Goal: Check status

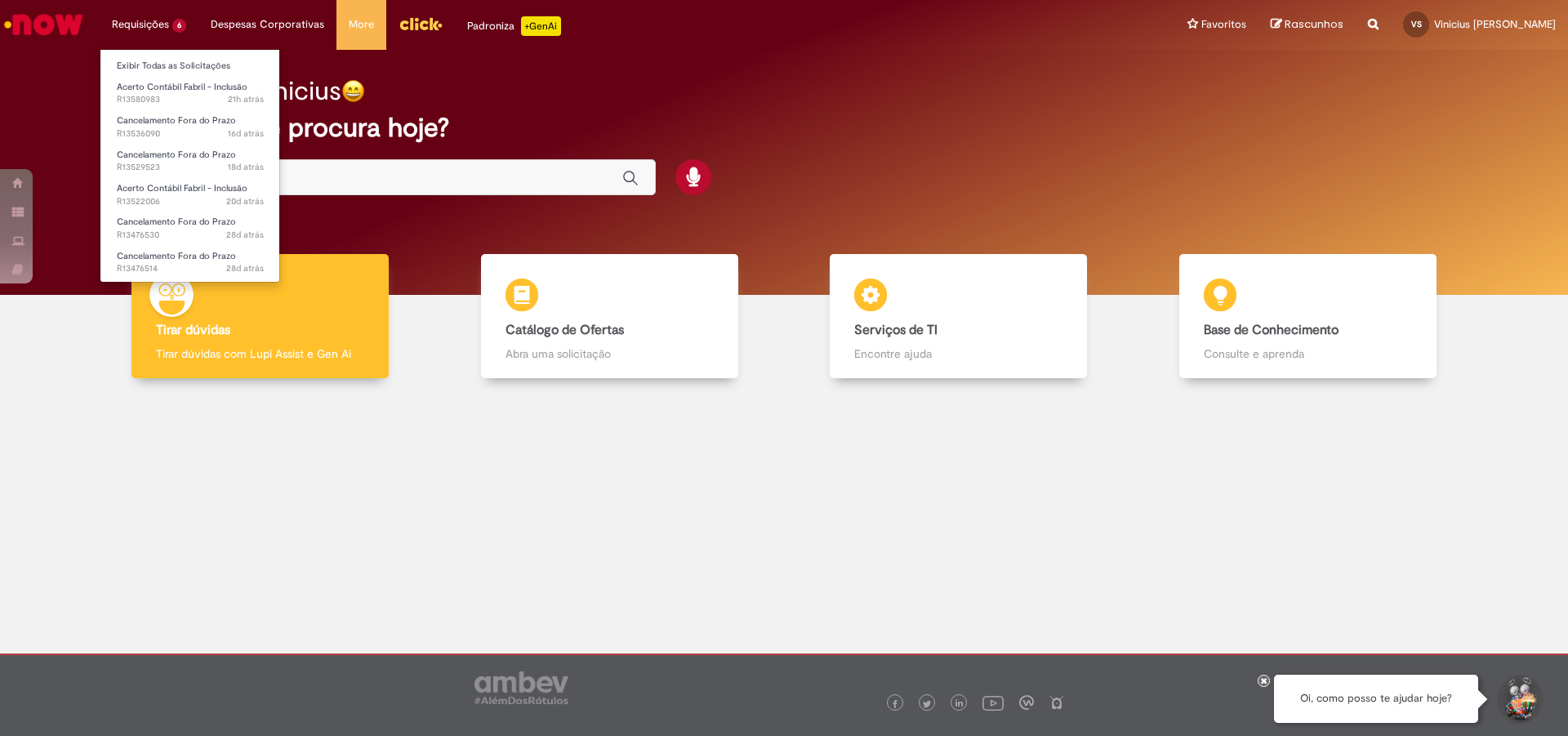
click at [167, 29] on li "Requisições 6 Exibir Todas as Solicitações Acerto Contábil Fabril - Inclusão 21…" at bounding box center [150, 24] width 99 height 49
click at [160, 91] on span "Acerto Contábil Fabril - Inclusão" at bounding box center [182, 86] width 131 height 12
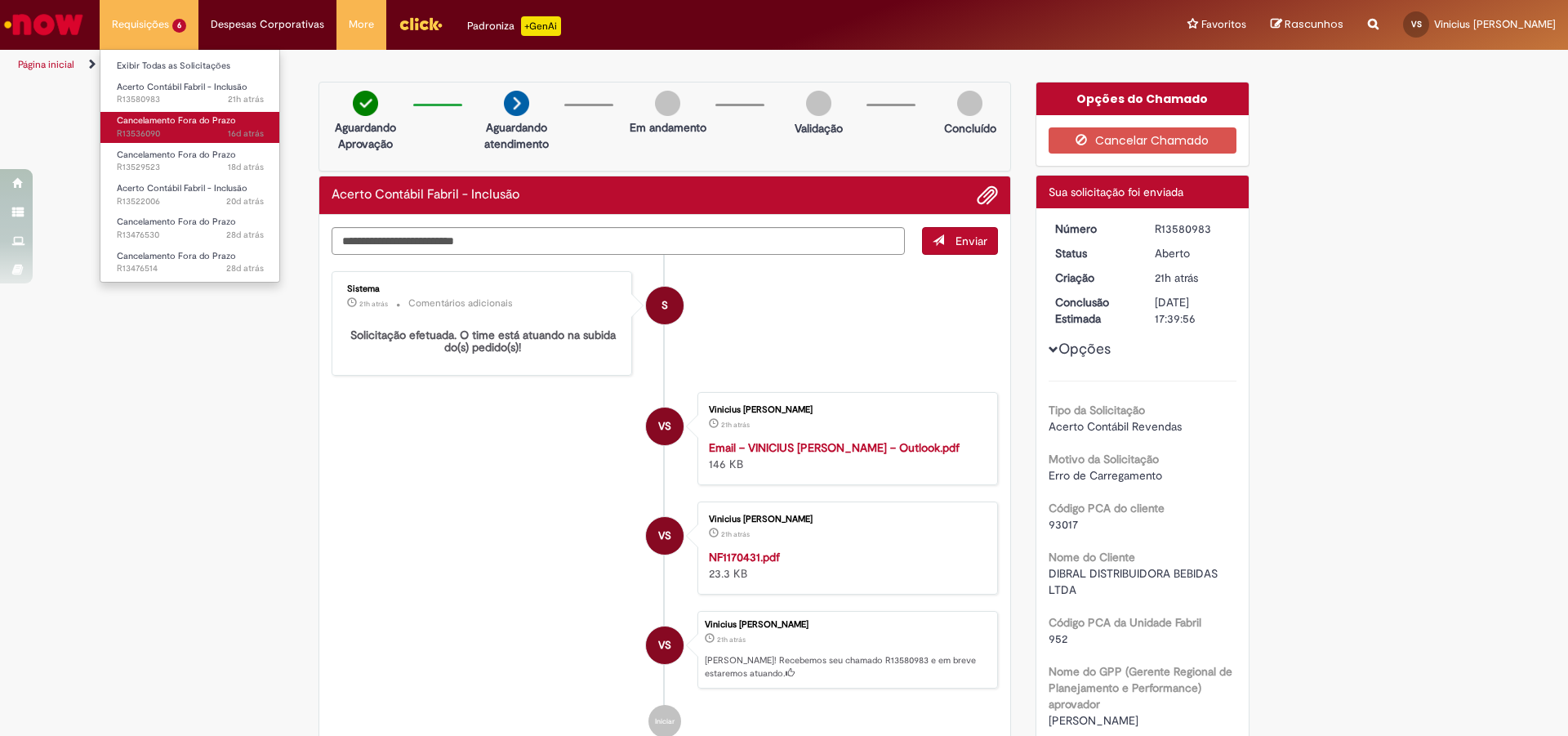
click at [146, 126] on span "Cancelamento Fora do Prazo" at bounding box center [177, 120] width 120 height 12
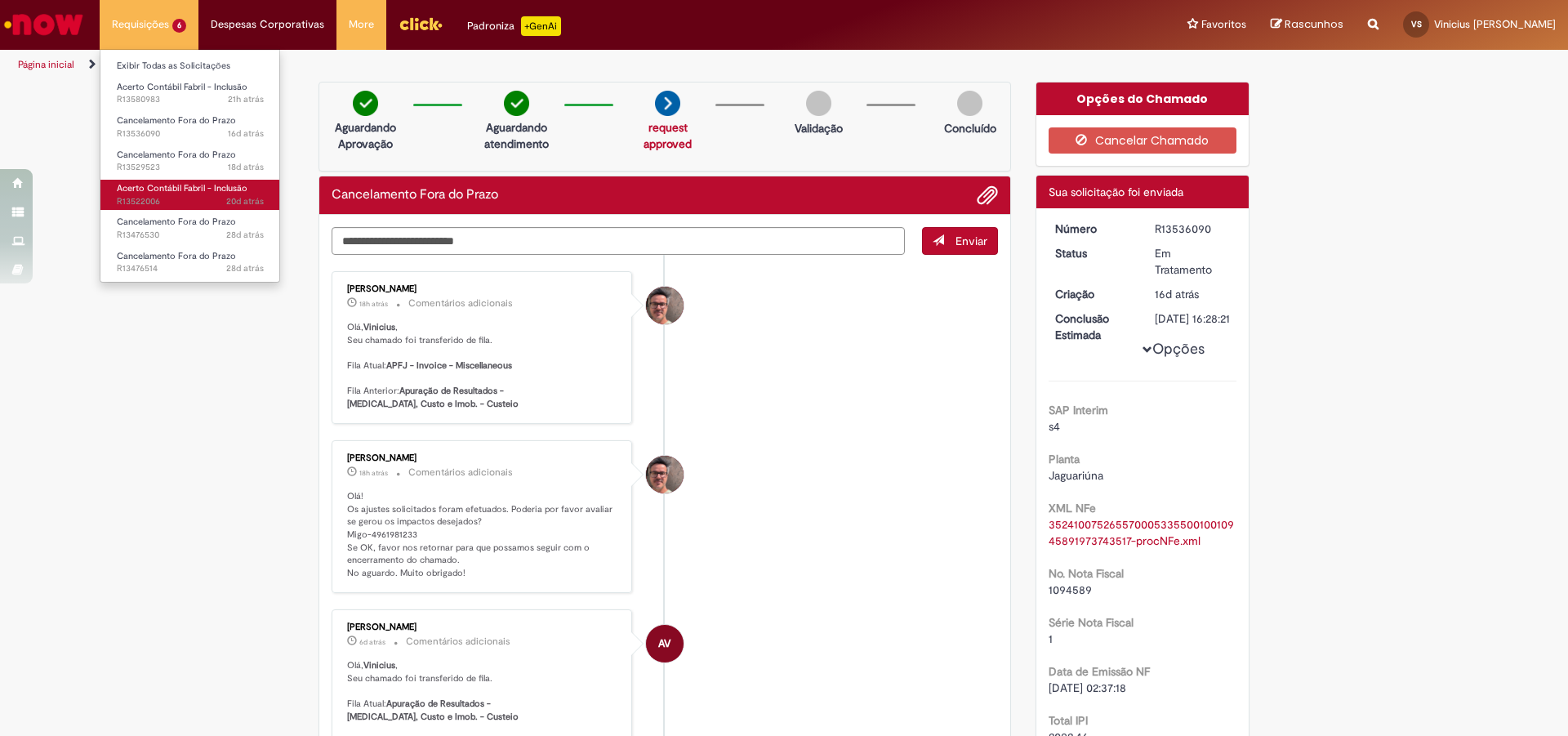
click at [165, 189] on span "Acerto Contábil Fabril - Inclusão" at bounding box center [182, 188] width 131 height 12
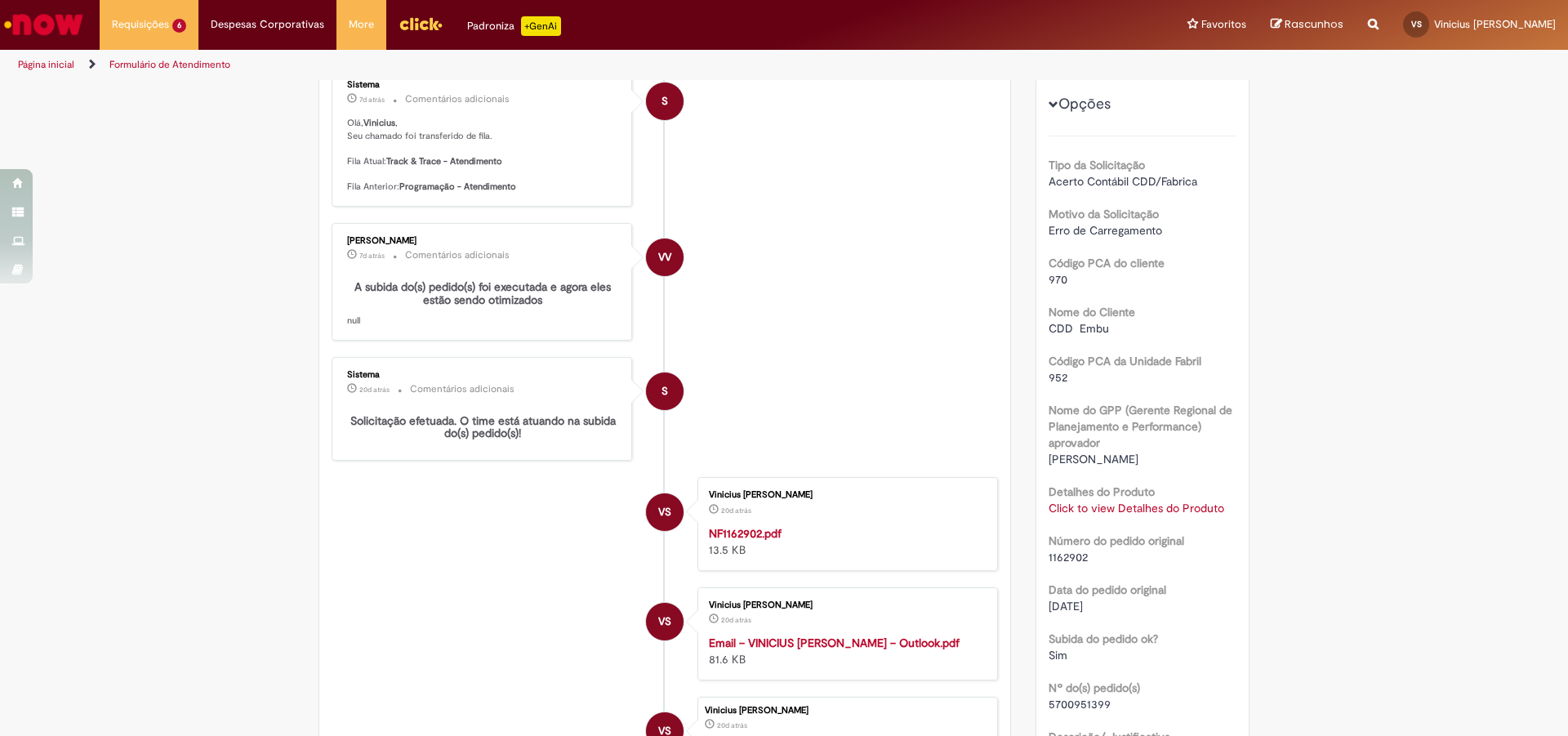
scroll to position [490, 0]
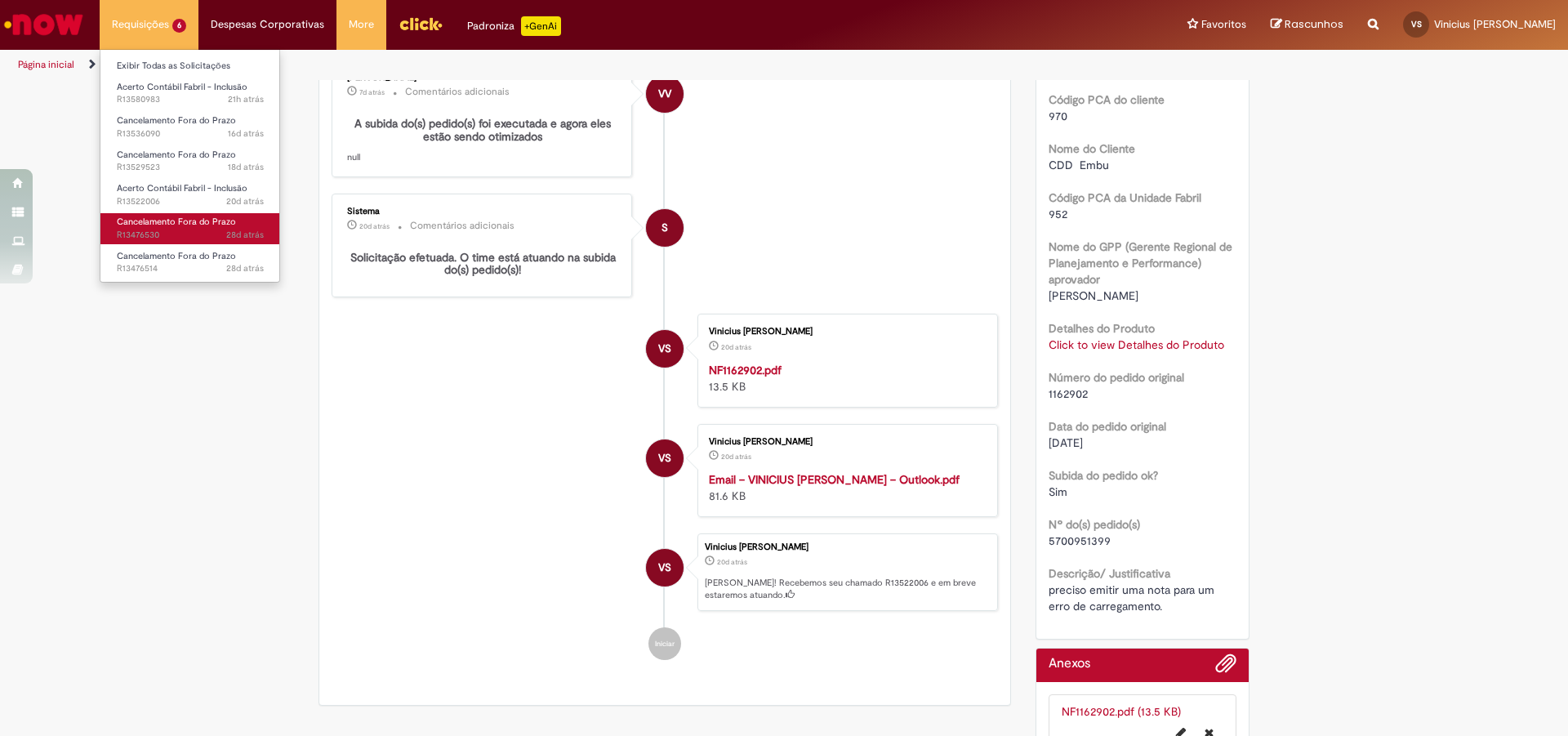
click at [145, 232] on span "28d atrás 28 dias atrás R13476530" at bounding box center [190, 236] width 147 height 13
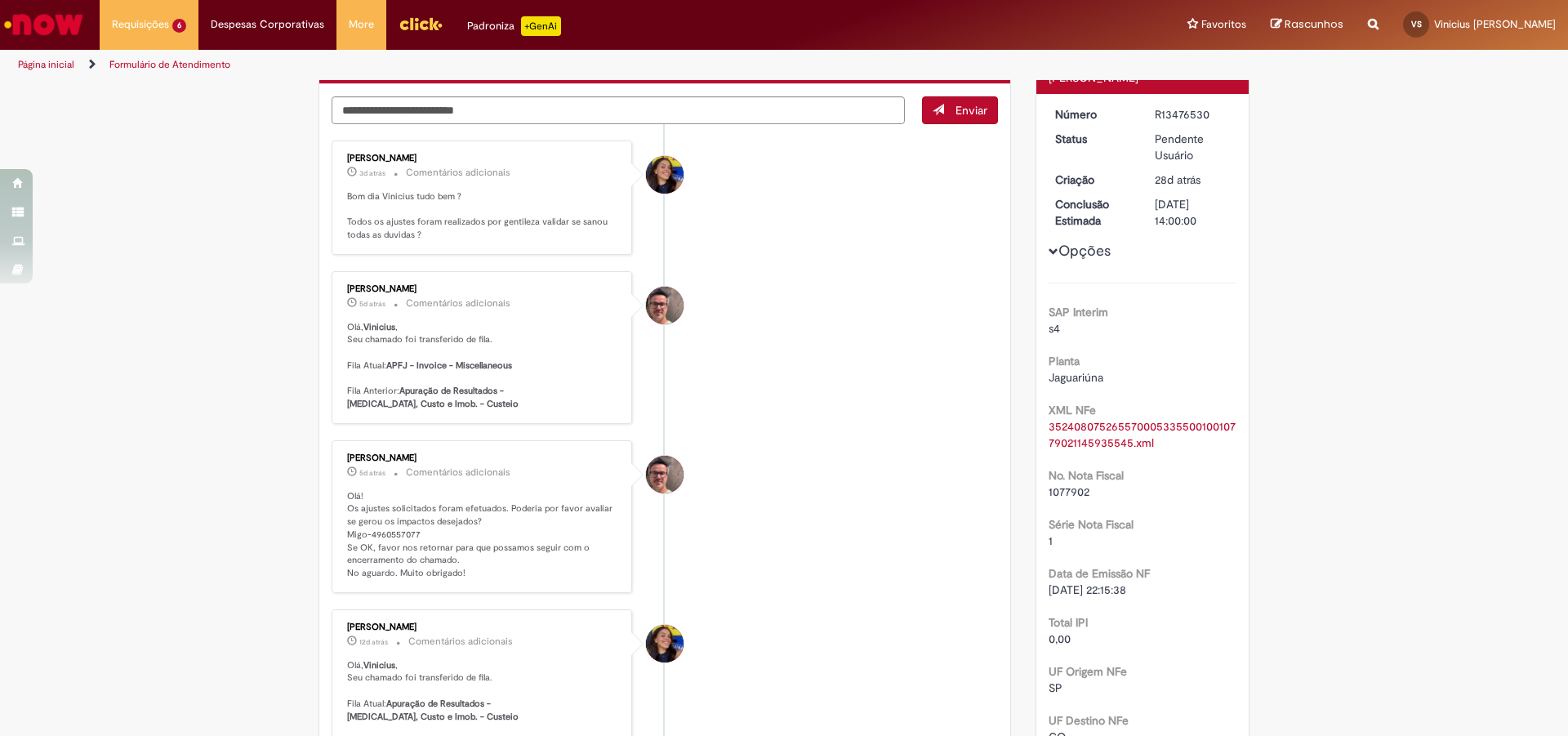
scroll to position [326, 0]
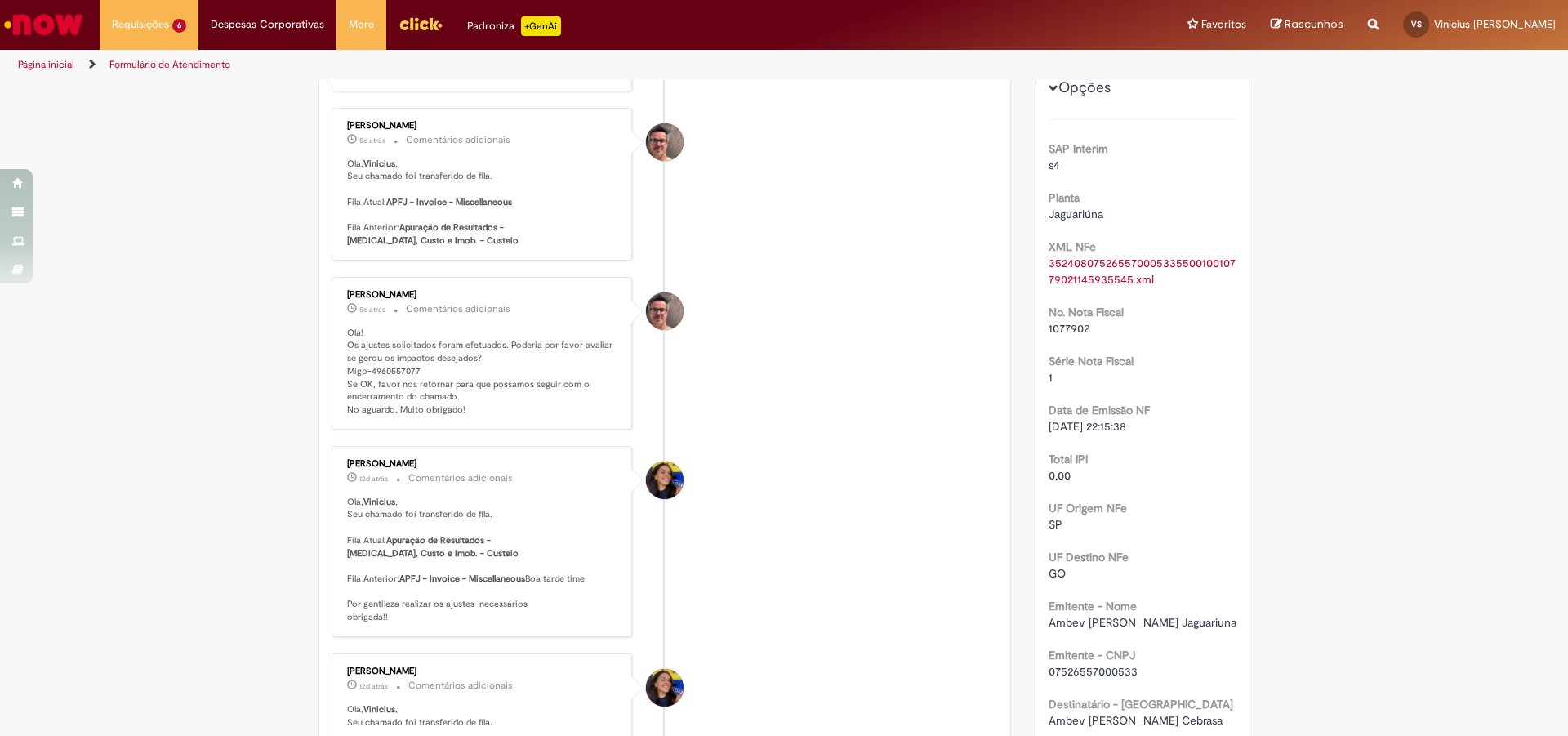
click at [1100, 272] on link "35240807526557000533550010010779021145935545.xml" at bounding box center [1143, 270] width 187 height 31
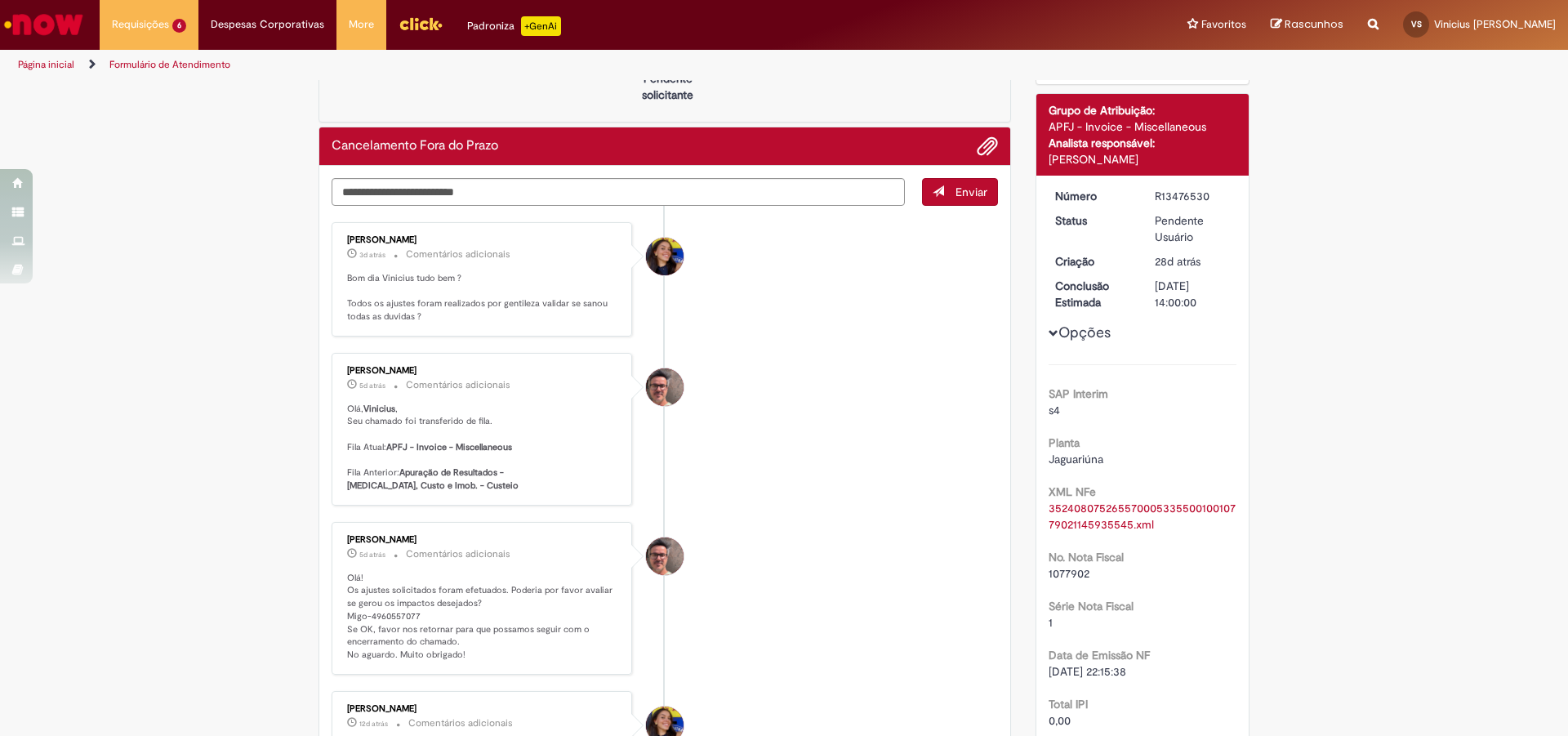
scroll to position [0, 0]
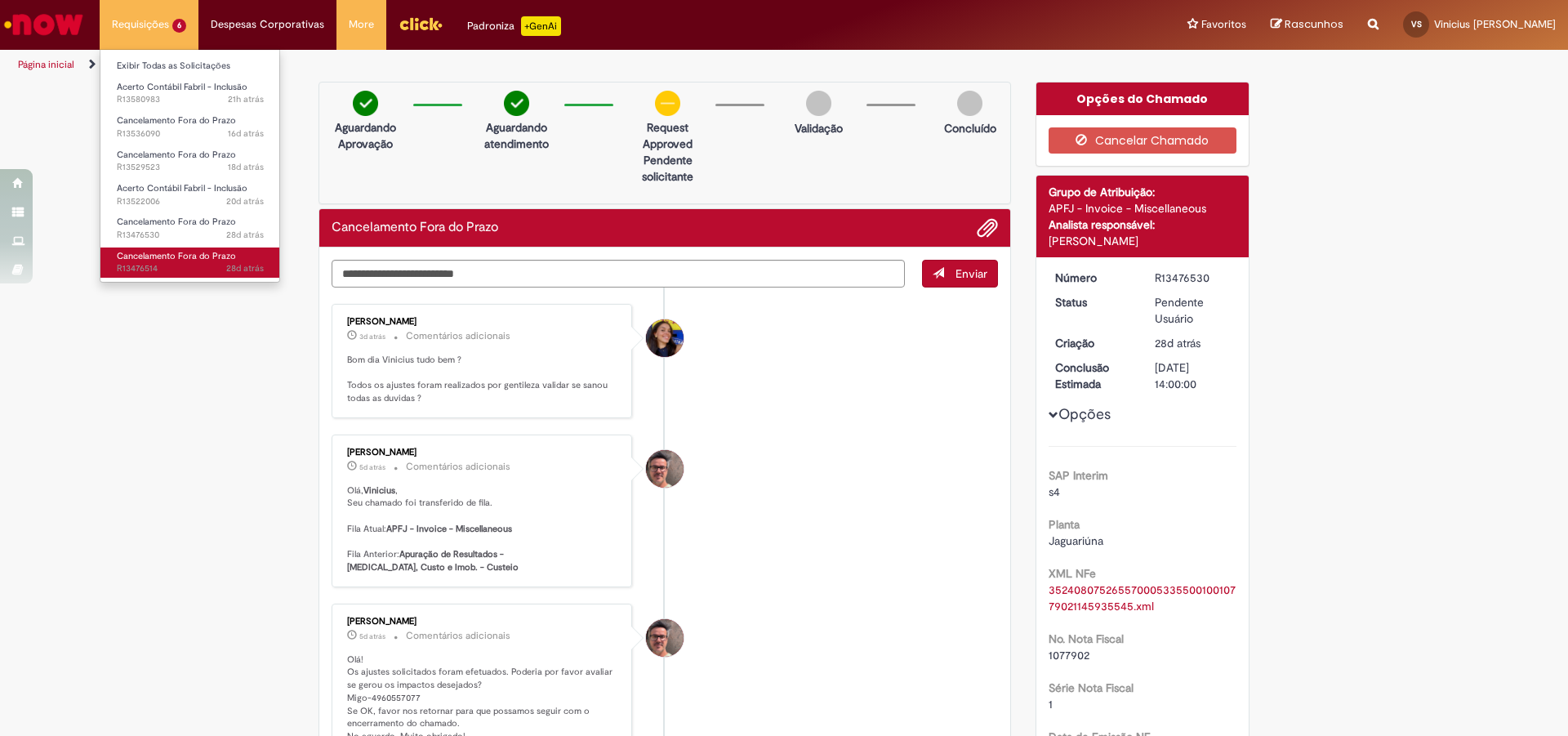
click at [176, 261] on span "Cancelamento Fora do Prazo" at bounding box center [177, 255] width 120 height 12
click at [134, 36] on li "Requisições 6 Exibir Todas as Solicitações Acerto Contábil Fabril - Inclusão 21…" at bounding box center [150, 24] width 99 height 49
